Goal: Transaction & Acquisition: Purchase product/service

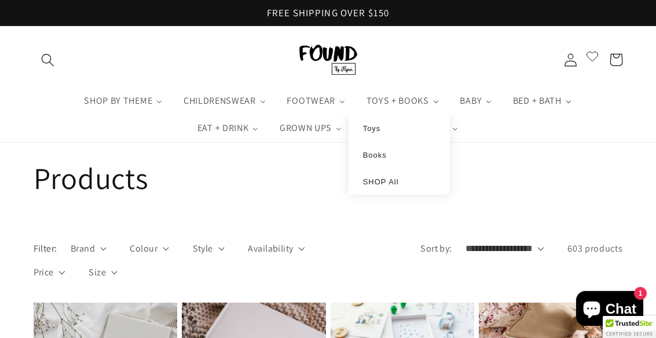
click at [397, 130] on link "Toys" at bounding box center [399, 127] width 78 height 9
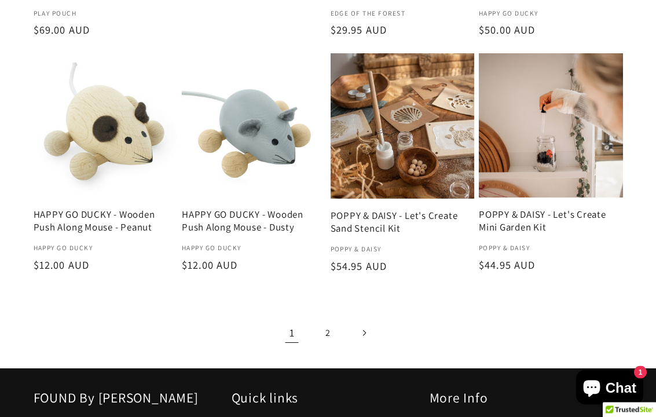
scroll to position [1449, 0]
click at [334, 318] on link "2" at bounding box center [328, 333] width 30 height 30
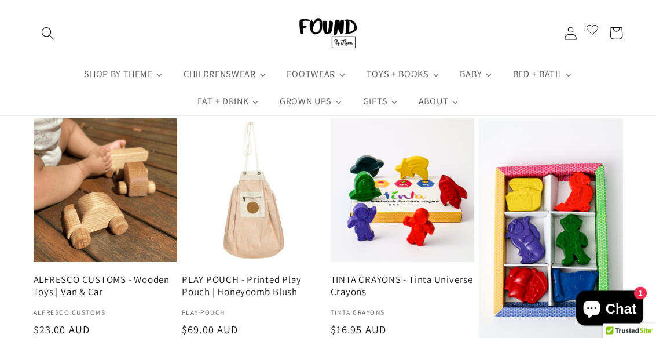
scroll to position [631, 0]
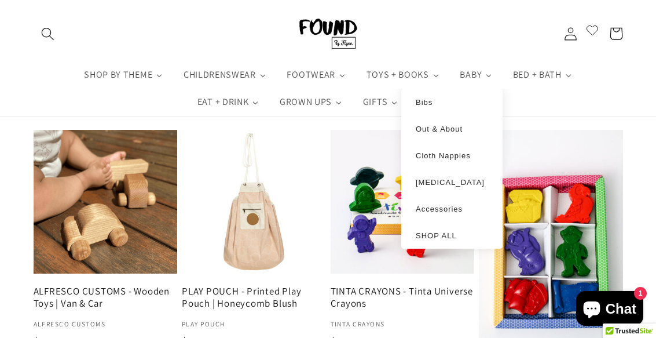
click at [449, 239] on span "SHOP ALL" at bounding box center [436, 235] width 41 height 9
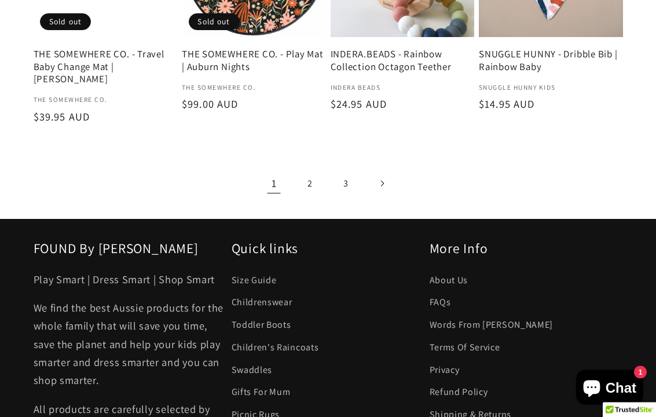
scroll to position [1572, 0]
click at [319, 169] on link "2" at bounding box center [310, 184] width 30 height 30
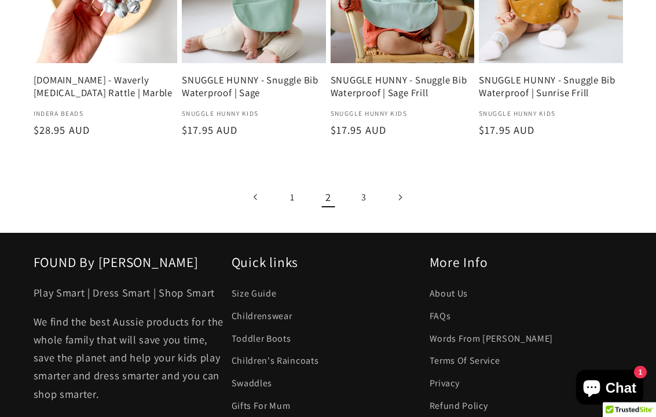
scroll to position [1546, 0]
click at [372, 192] on link "3" at bounding box center [364, 197] width 30 height 30
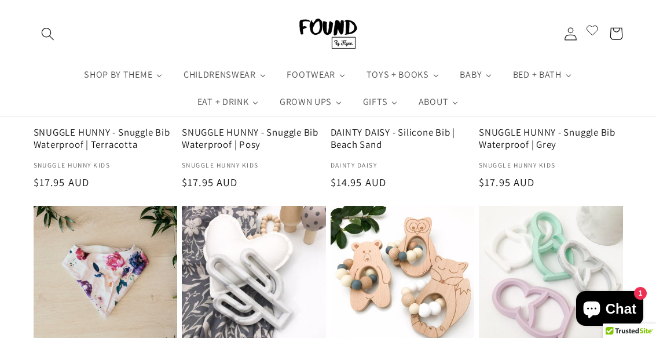
scroll to position [307, 0]
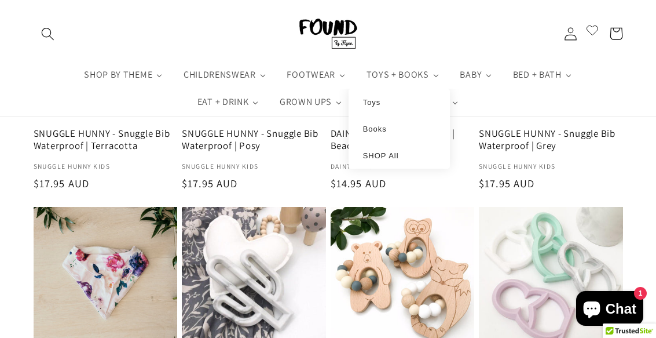
click at [412, 70] on span "TOYS + BOOKS" at bounding box center [397, 74] width 66 height 12
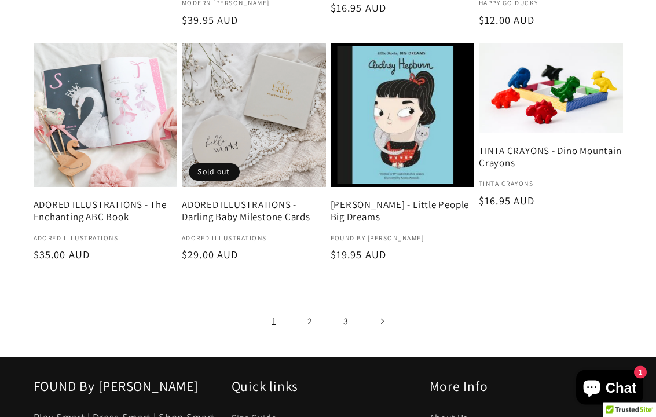
scroll to position [1486, 0]
click at [316, 307] on link "2" at bounding box center [310, 322] width 30 height 30
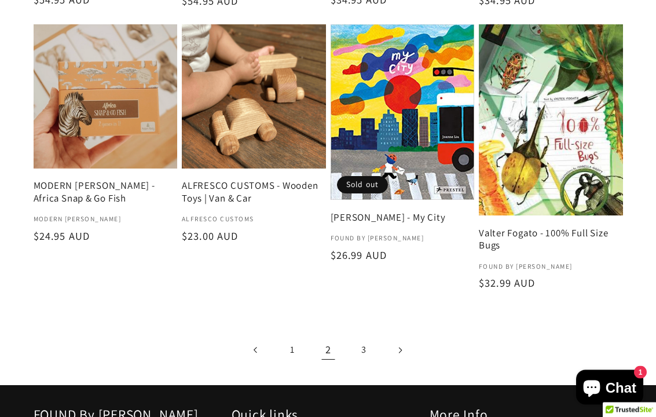
scroll to position [1442, 0]
click at [367, 335] on link "3" at bounding box center [364, 350] width 30 height 30
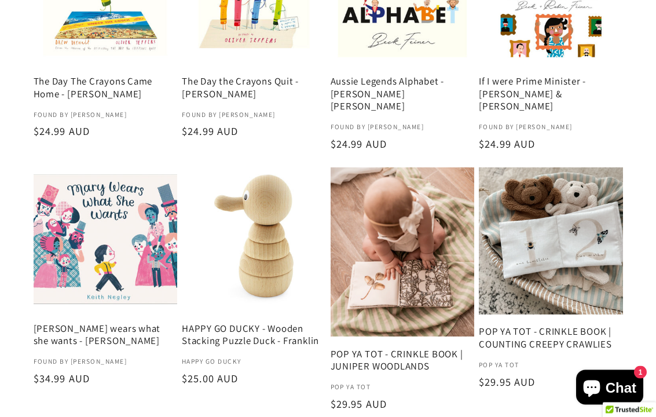
scroll to position [680, 0]
click at [576, 325] on link "POP YA TOT - CRINKLE BOOK | COUNTING CREEPY CRAWLIES" at bounding box center [551, 337] width 144 height 25
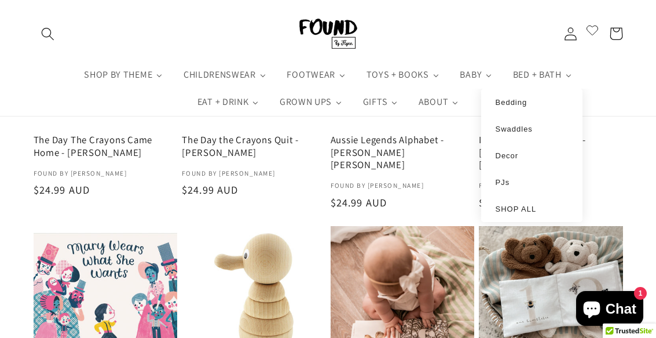
scroll to position [605, 0]
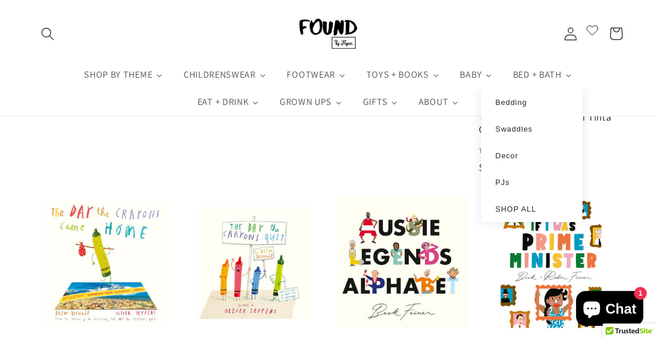
click at [56, 32] on span "Search" at bounding box center [49, 34] width 30 height 30
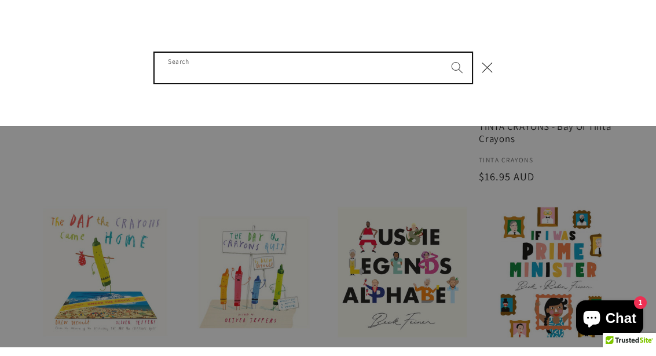
scroll to position [409, 0]
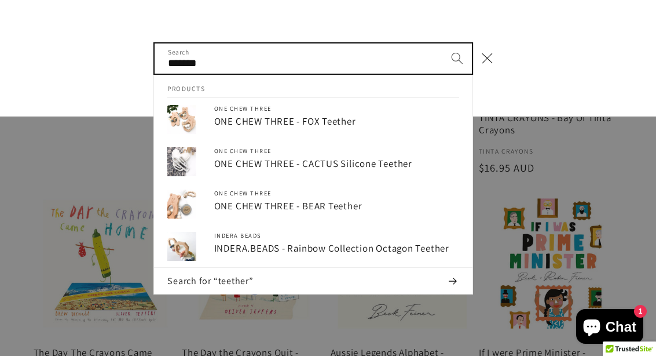
type input "*******"
click at [457, 57] on button "Search" at bounding box center [457, 58] width 30 height 30
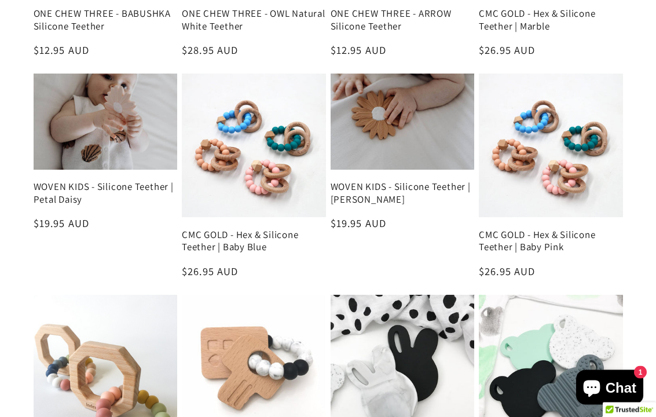
scroll to position [698, 0]
click at [142, 181] on link "WOVEN KIDS - Silicone Teether | Petal Daisy" at bounding box center [106, 193] width 144 height 25
